Goal: Transaction & Acquisition: Purchase product/service

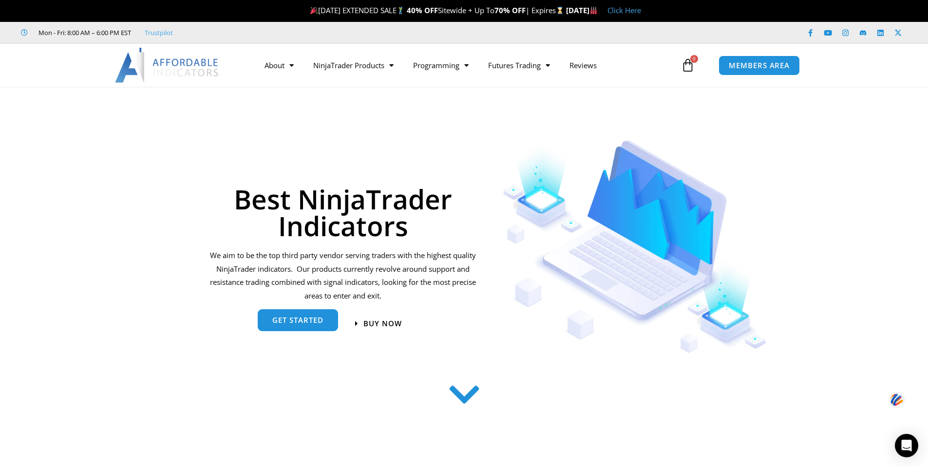
click at [274, 325] on span "get started" at bounding box center [297, 320] width 51 height 7
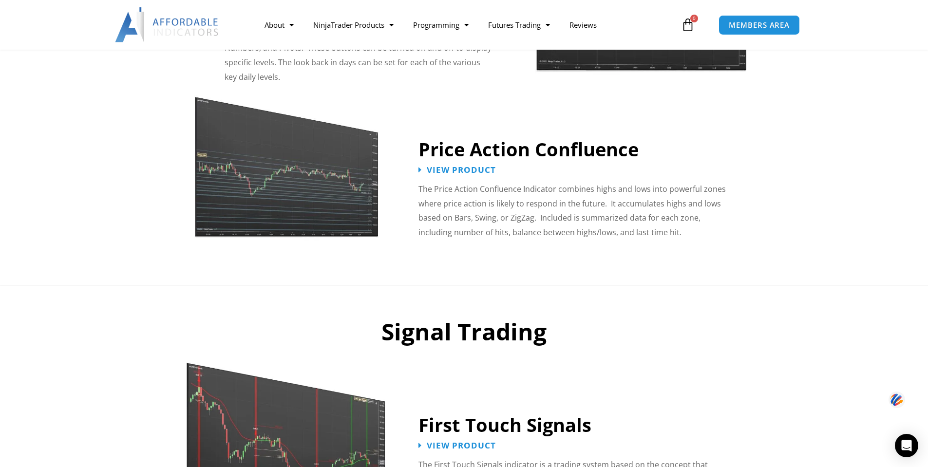
scroll to position [1223, 0]
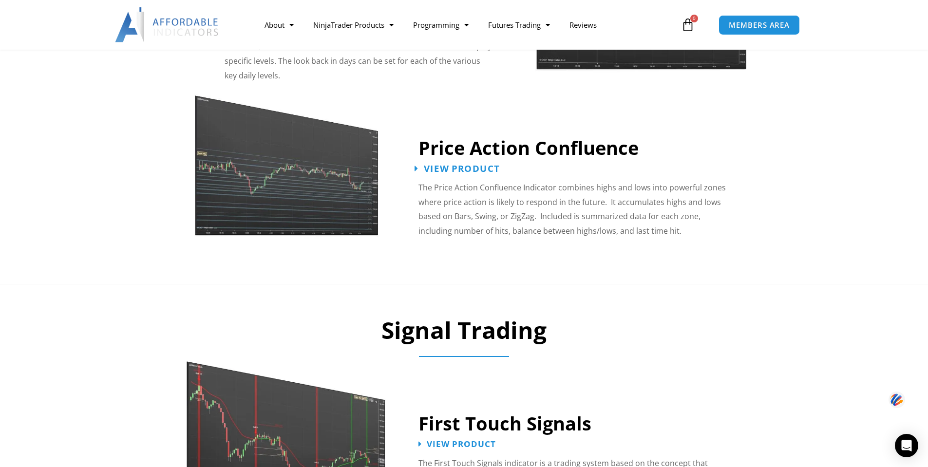
click at [443, 164] on span "View Product" at bounding box center [462, 168] width 76 height 9
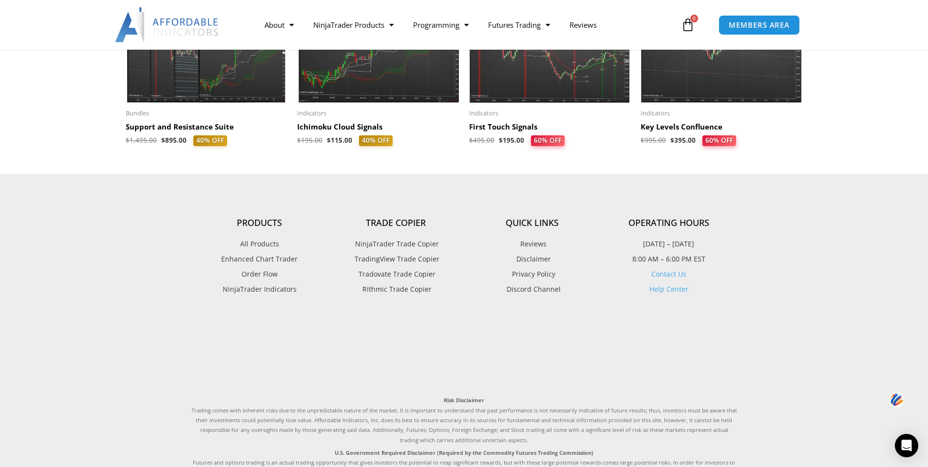
scroll to position [1364, 0]
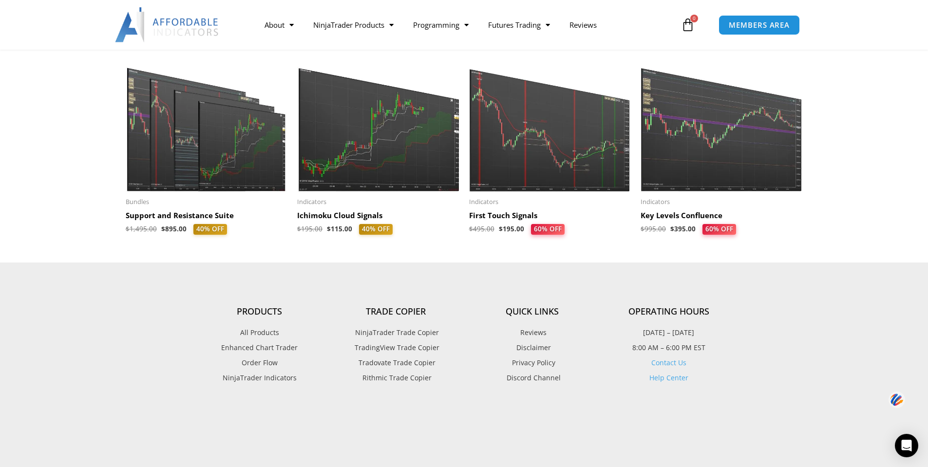
click at [196, 167] on img at bounding box center [207, 122] width 162 height 139
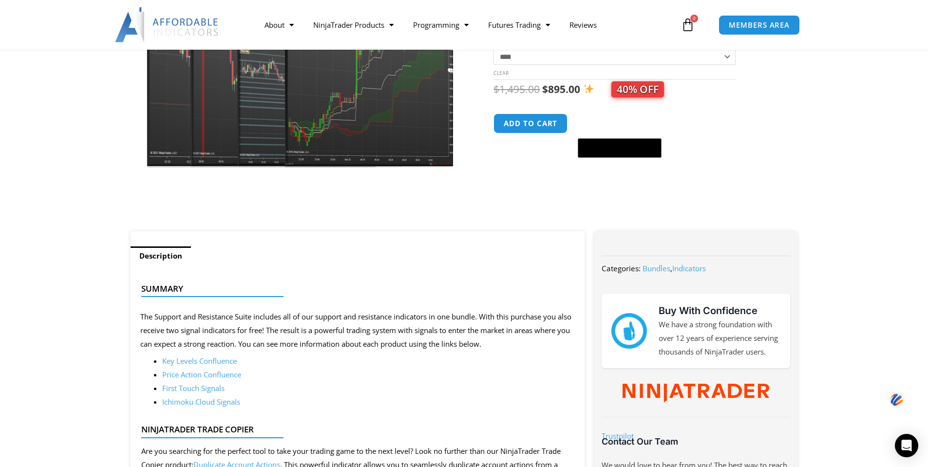
scroll to position [59, 0]
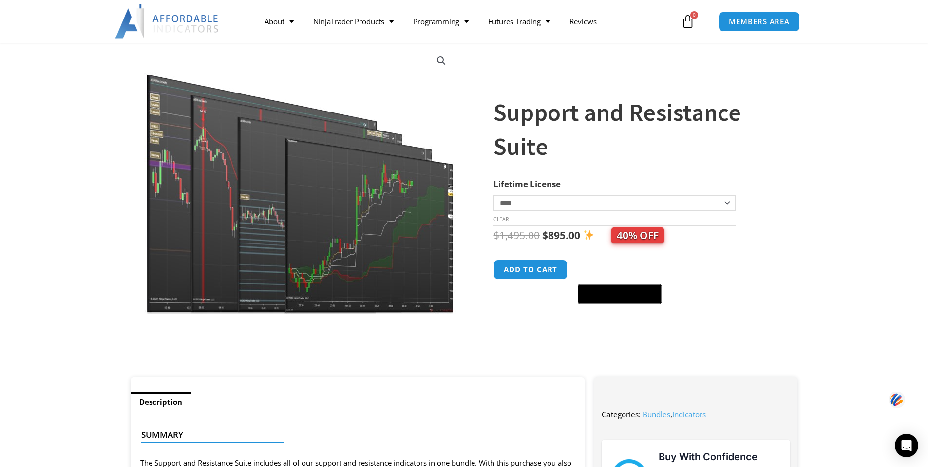
click at [369, 234] on img at bounding box center [300, 179] width 313 height 269
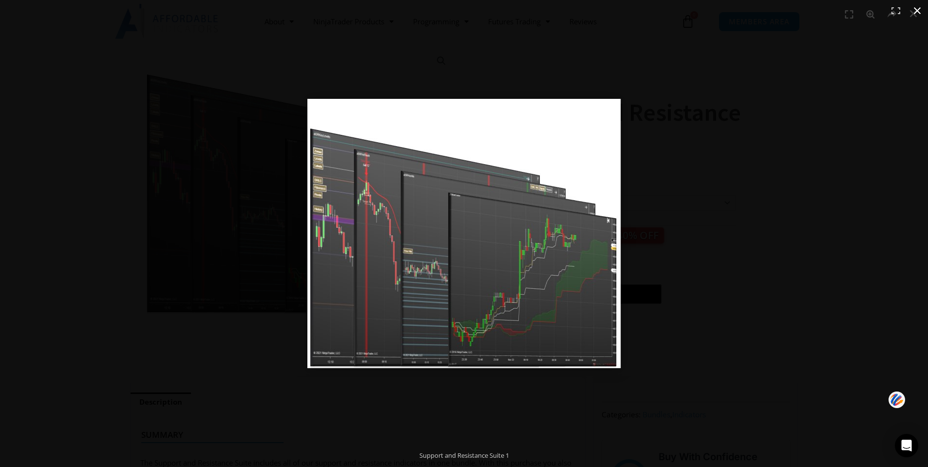
click at [919, 6] on button "Close (Esc)" at bounding box center [917, 10] width 21 height 21
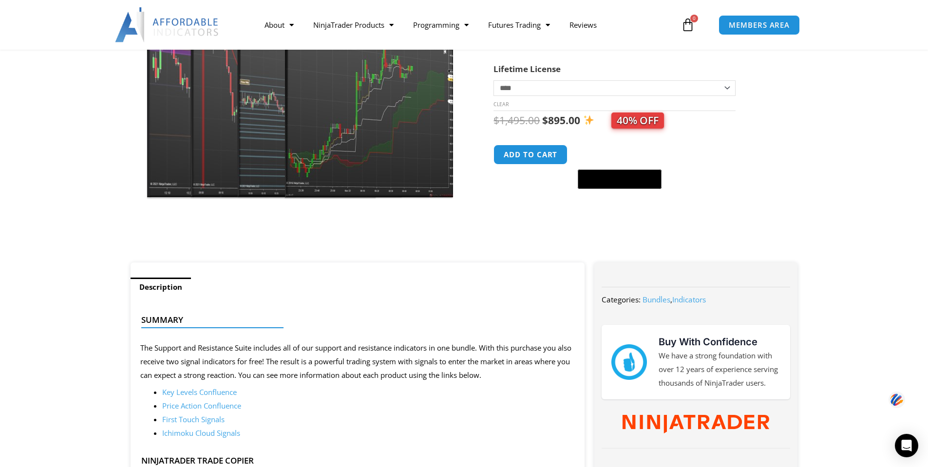
scroll to position [254, 0]
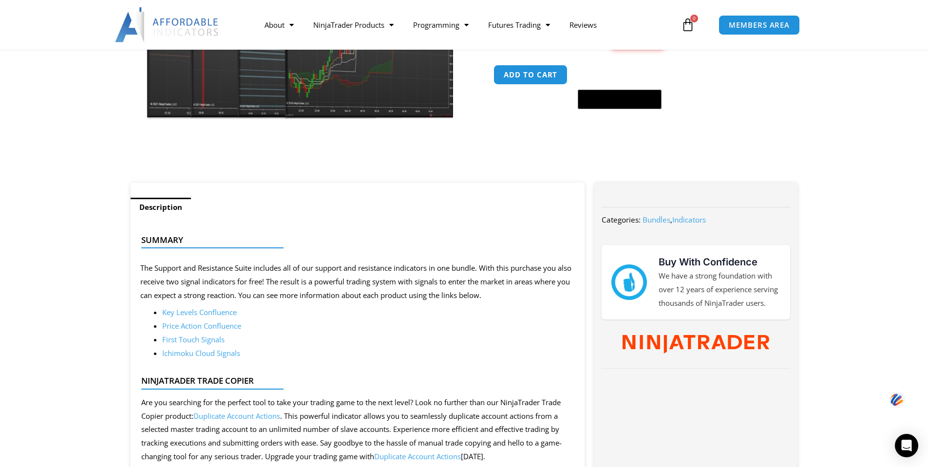
click at [190, 314] on link "Key Levels Confluence" at bounding box center [199, 312] width 75 height 10
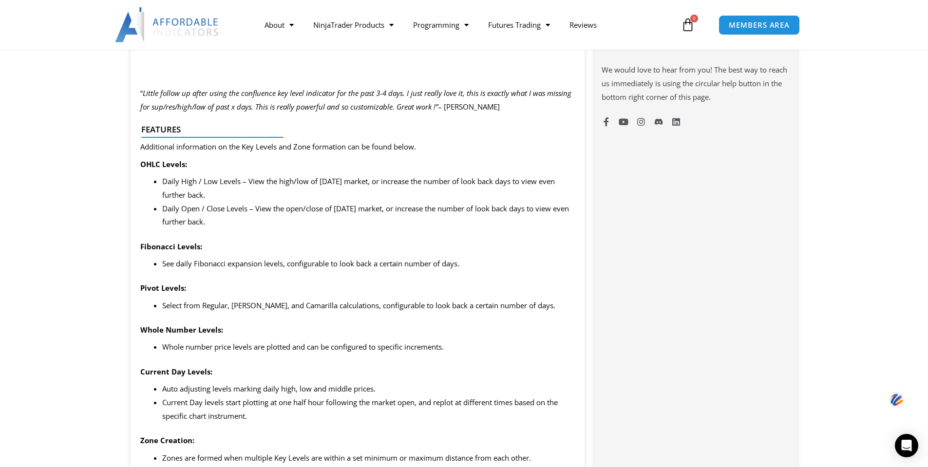
scroll to position [828, 0]
